Goal: Check status: Check status

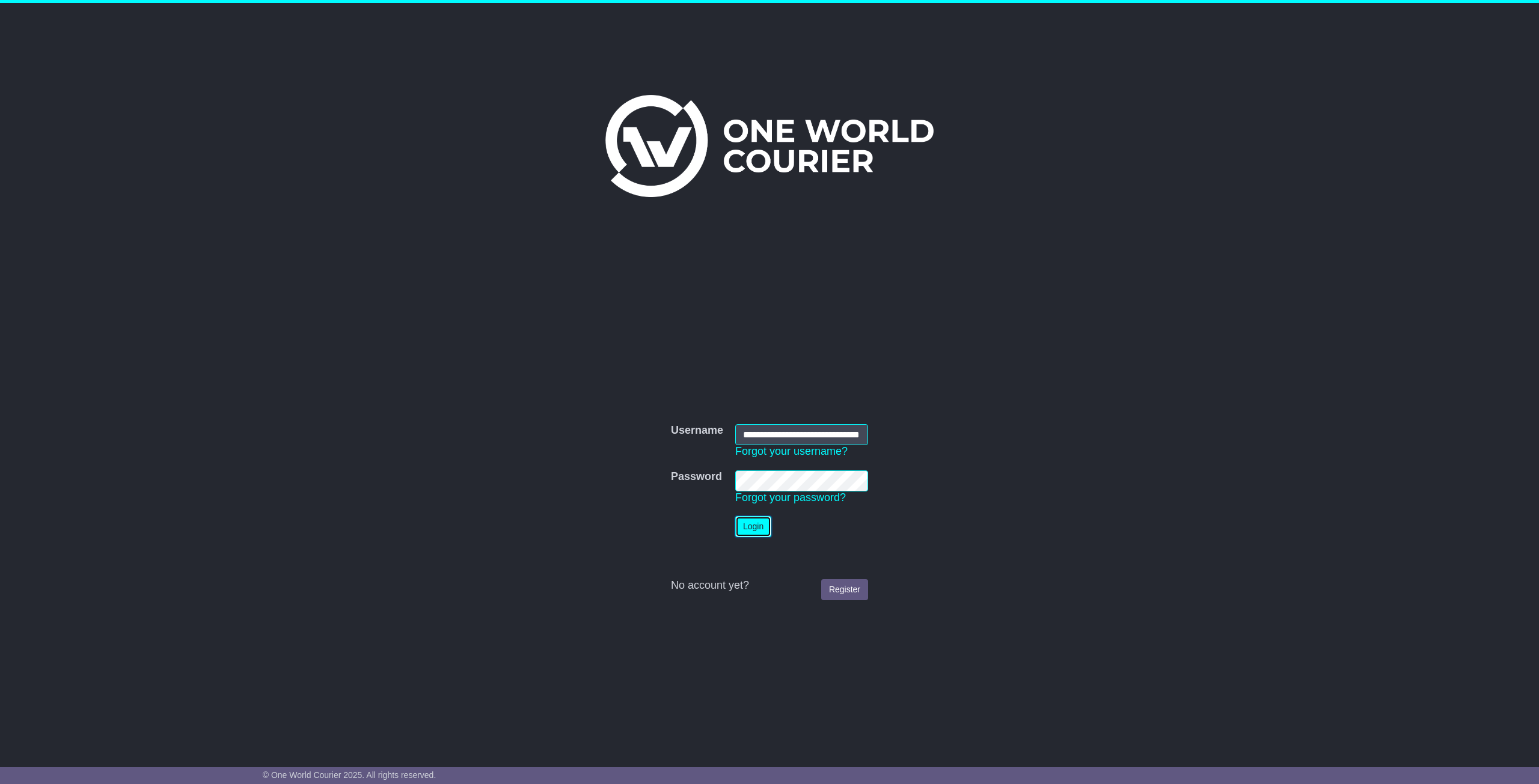
click at [752, 525] on button "Login" at bounding box center [753, 527] width 36 height 21
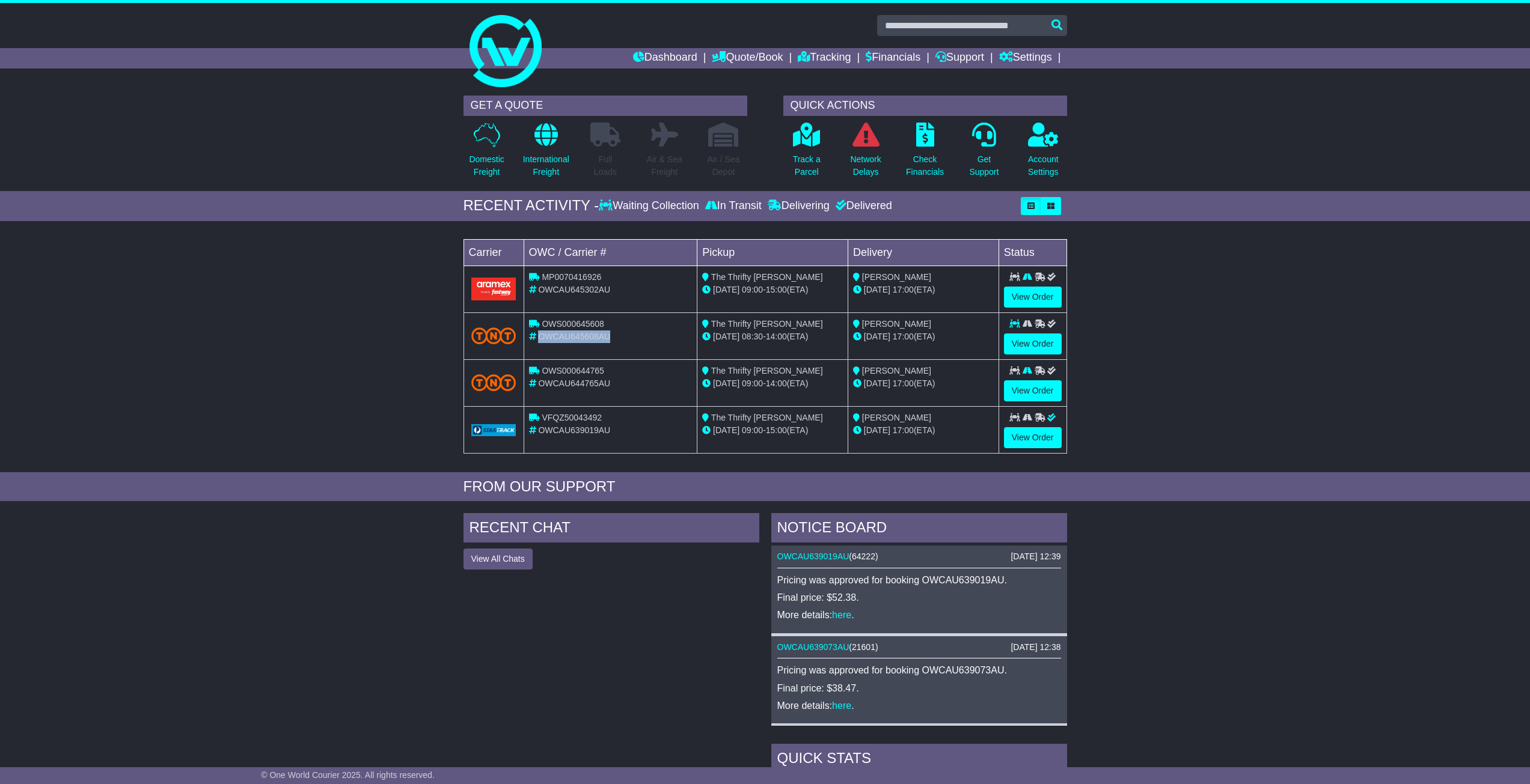
drag, startPoint x: 622, startPoint y: 337, endPoint x: 541, endPoint y: 337, distance: 81.0
click at [541, 337] on div "OWCAU645608AU" at bounding box center [610, 337] width 163 height 12
copy span "OWCAU645608AU"
click at [622, 346] on td "OWS000645608 OWCAU645608AU" at bounding box center [610, 336] width 174 height 47
click at [1029, 340] on link "View Order" at bounding box center [1032, 344] width 58 height 21
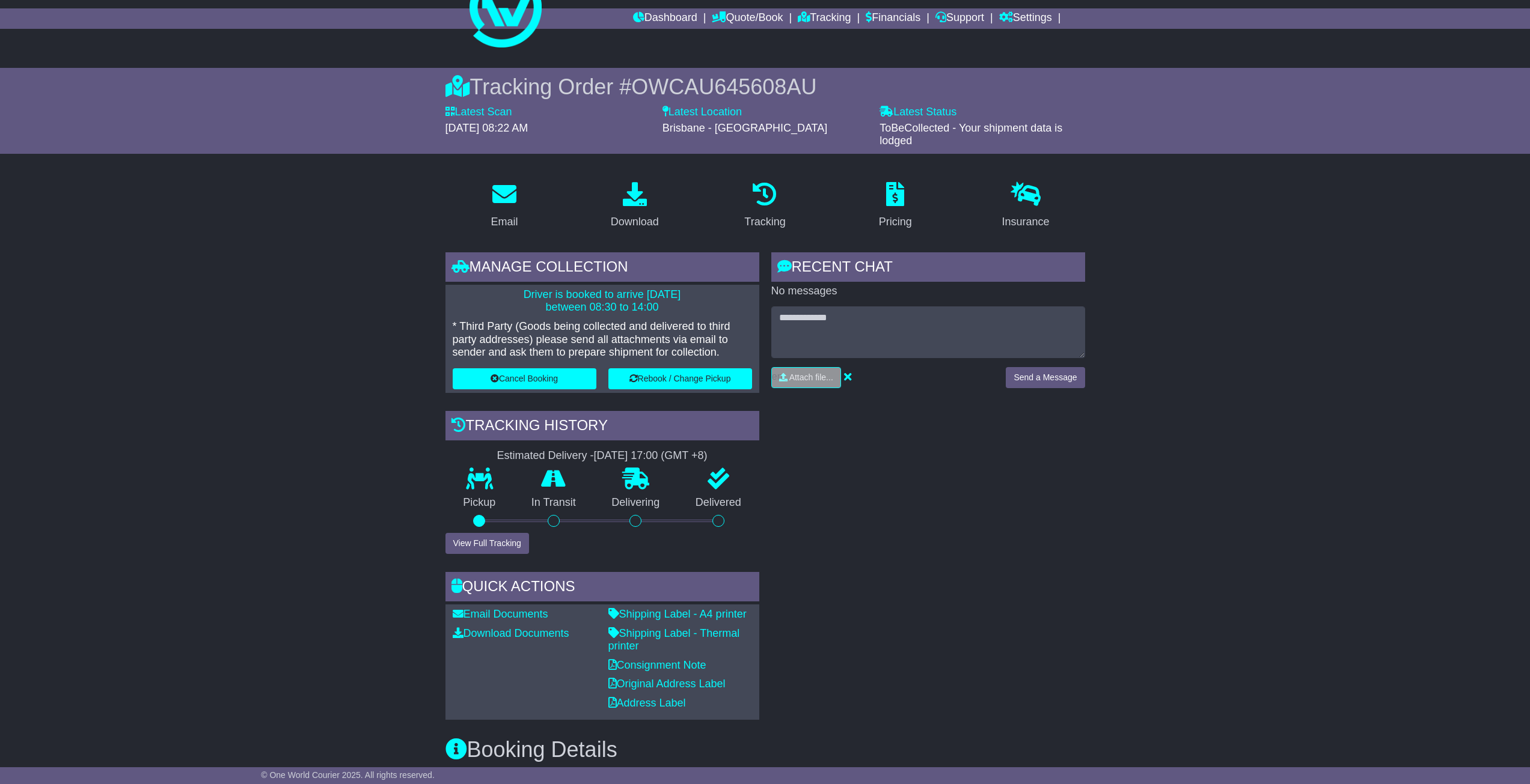
scroll to position [60, 0]
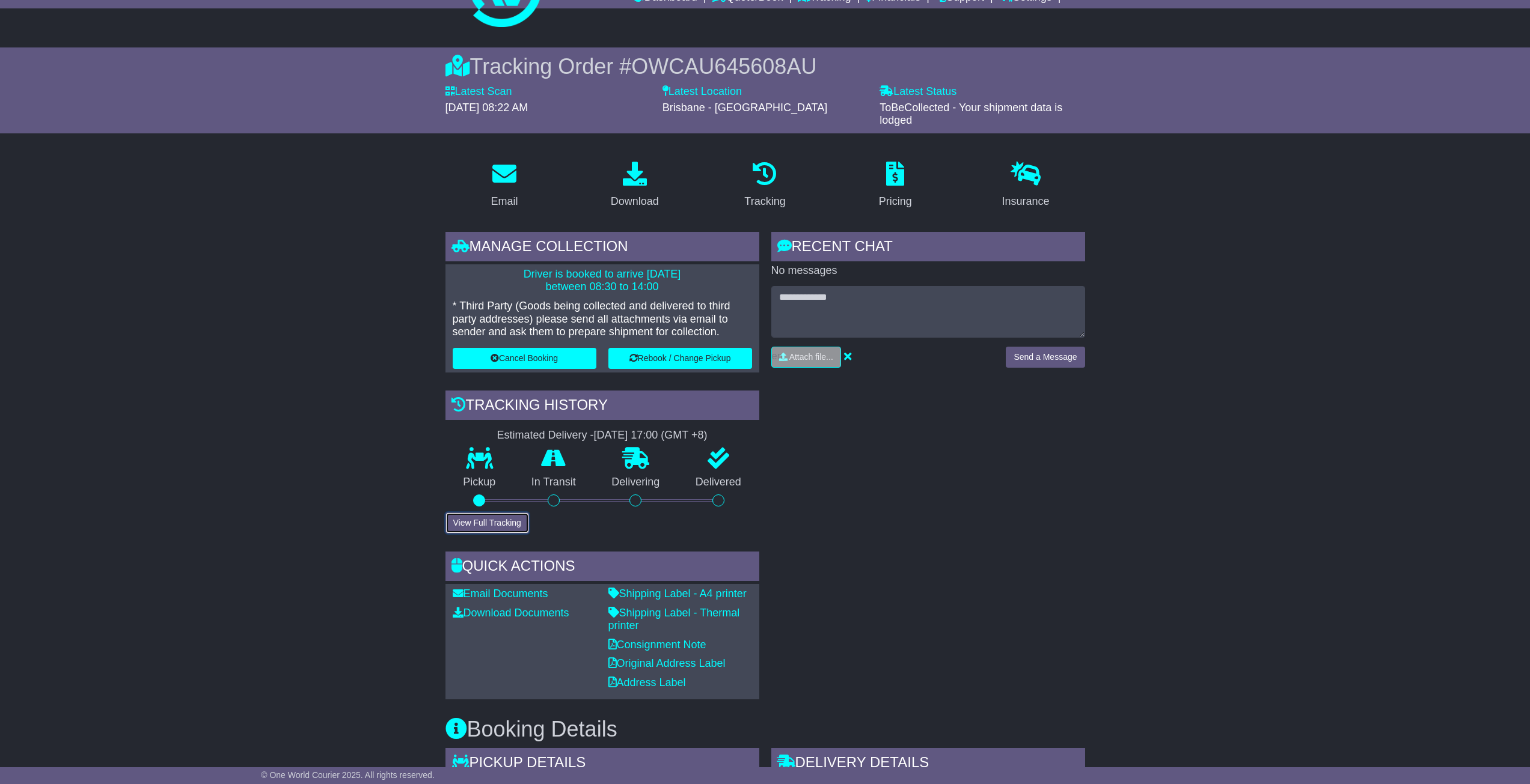
click at [468, 527] on button "View Full Tracking" at bounding box center [487, 523] width 83 height 21
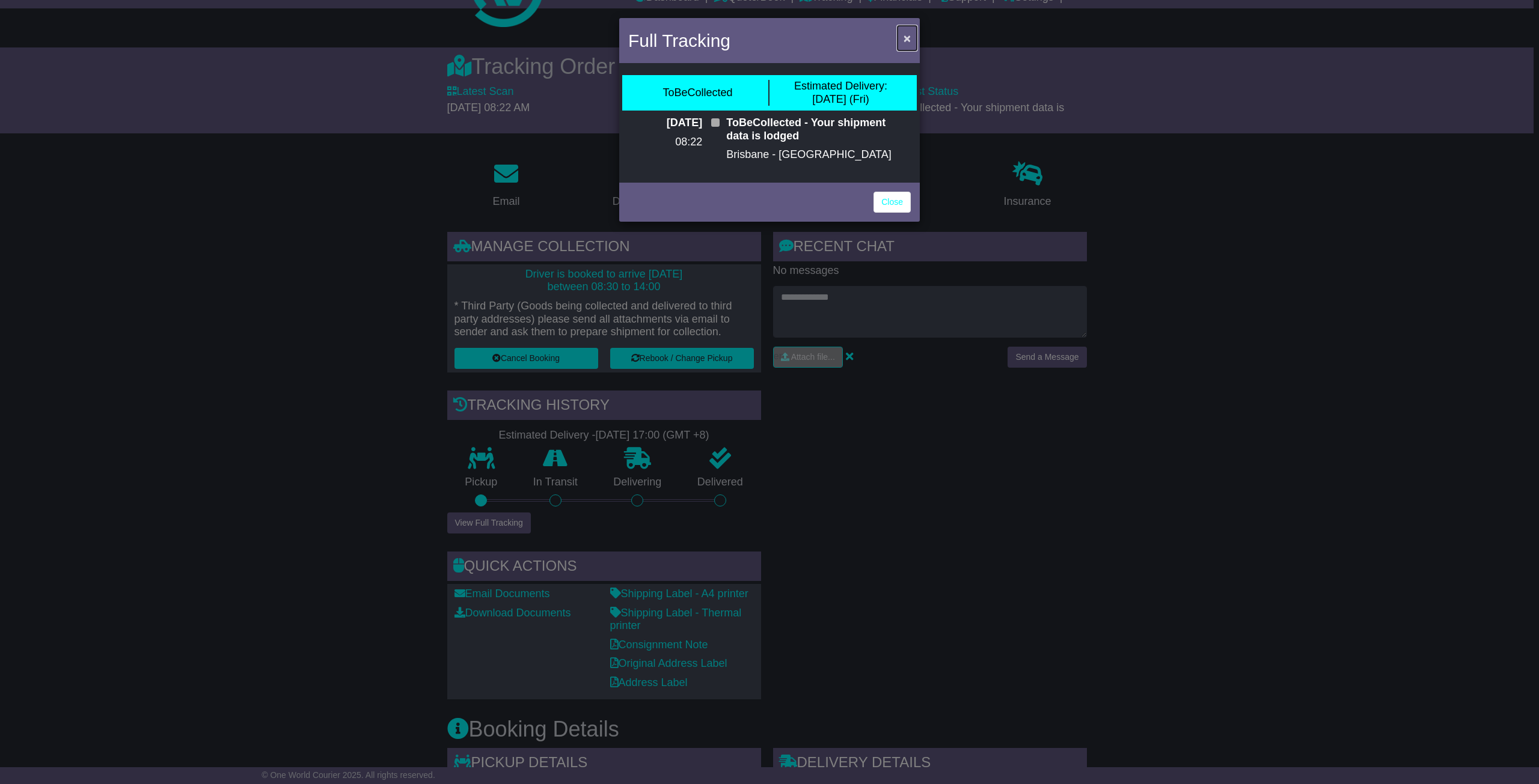
drag, startPoint x: 906, startPoint y: 38, endPoint x: 894, endPoint y: 38, distance: 12.0
click at [906, 38] on span "×" at bounding box center [907, 38] width 7 height 14
